Goal: Information Seeking & Learning: Learn about a topic

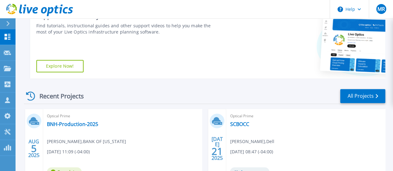
scroll to position [131, 0]
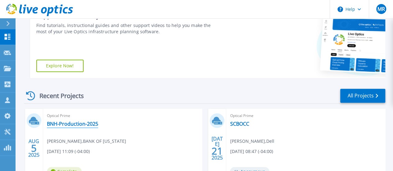
click at [79, 123] on link "BNH-Production-2025" at bounding box center [72, 124] width 51 height 6
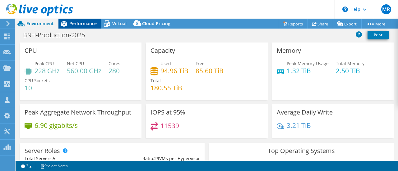
click at [86, 27] on div "Performance" at bounding box center [79, 24] width 43 height 10
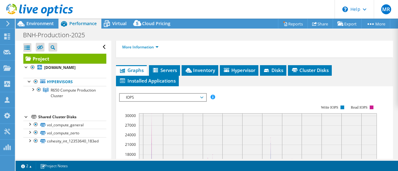
scroll to position [142, 0]
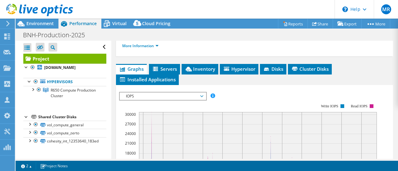
click at [155, 100] on span "IOPS" at bounding box center [163, 96] width 80 height 7
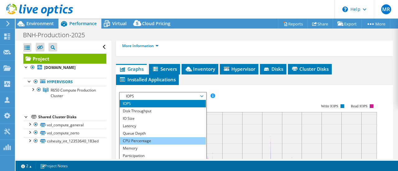
click at [154, 145] on li "CPU Percentage" at bounding box center [163, 140] width 86 height 7
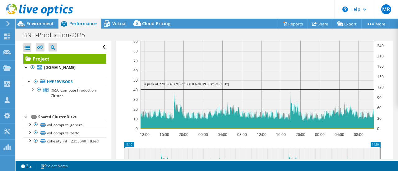
scroll to position [229, 0]
click at [43, 21] on span "Environment" at bounding box center [39, 24] width 27 height 6
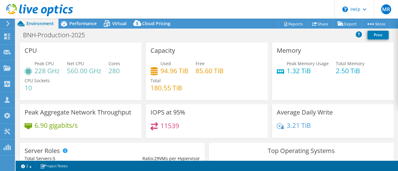
click at [352, 88] on div "Memory Peak Memory Usage 1.32 TiB Total Memory 2.50 TiB" at bounding box center [332, 72] width 121 height 58
click at [358, 94] on div "Memory Peak Memory Usage 1.32 TiB Total Memory 2.50 TiB" at bounding box center [332, 72] width 121 height 58
